Goal: Find specific page/section: Find specific page/section

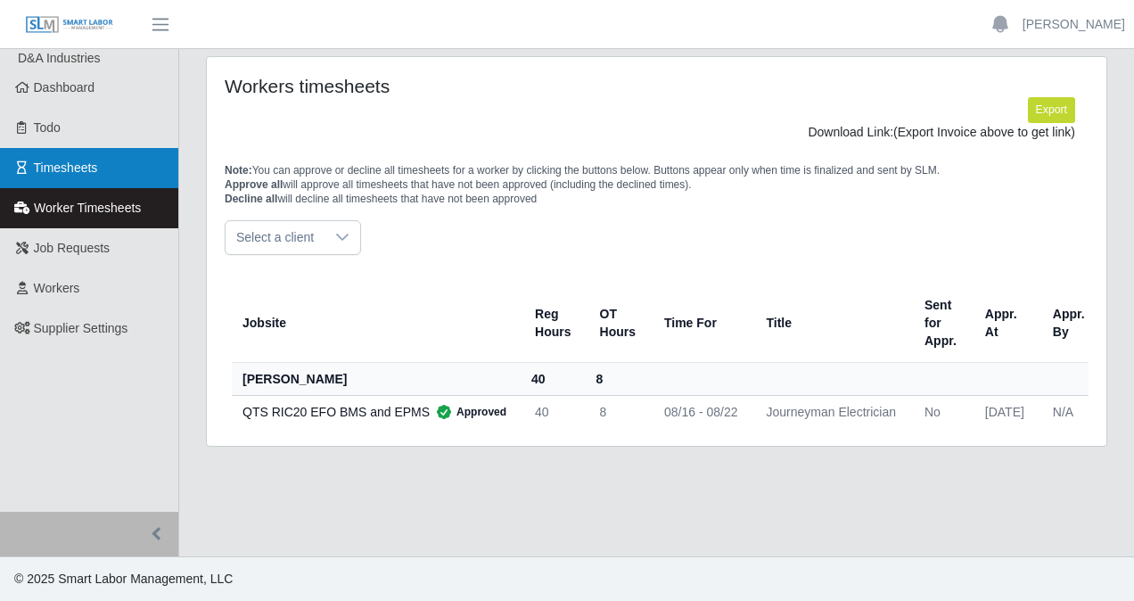
click at [98, 170] on link "Timesheets" at bounding box center [89, 168] width 178 height 40
click at [36, 155] on link "Timesheets" at bounding box center [89, 168] width 178 height 40
